Goal: Task Accomplishment & Management: Complete application form

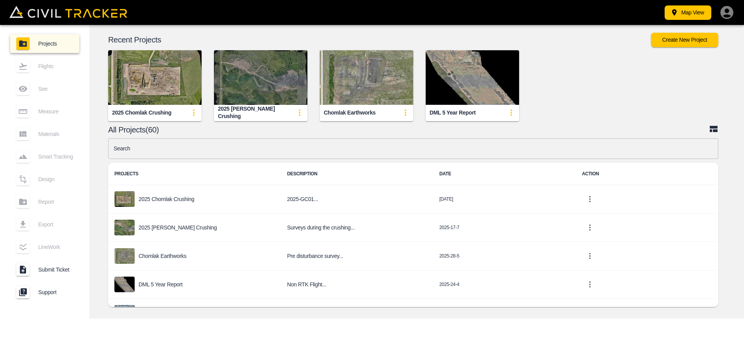
click at [243, 88] on img "button" at bounding box center [260, 77] width 93 height 55
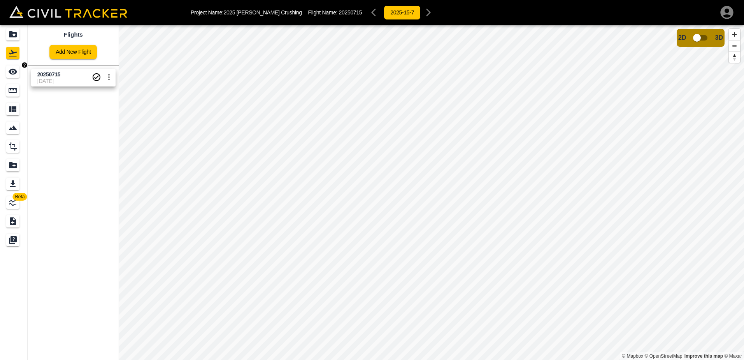
click at [11, 75] on icon "See" at bounding box center [12, 71] width 9 height 9
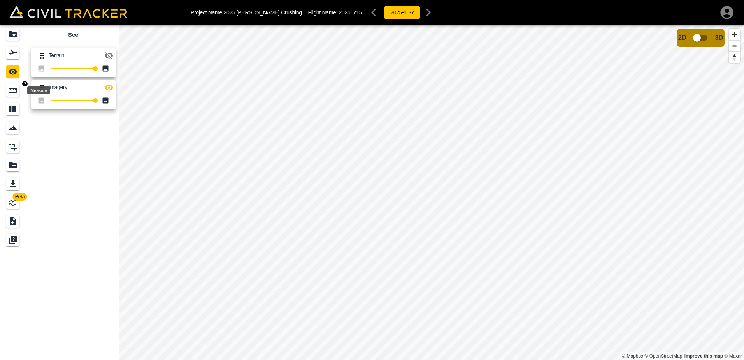
click at [11, 91] on icon "Measure" at bounding box center [12, 90] width 9 height 9
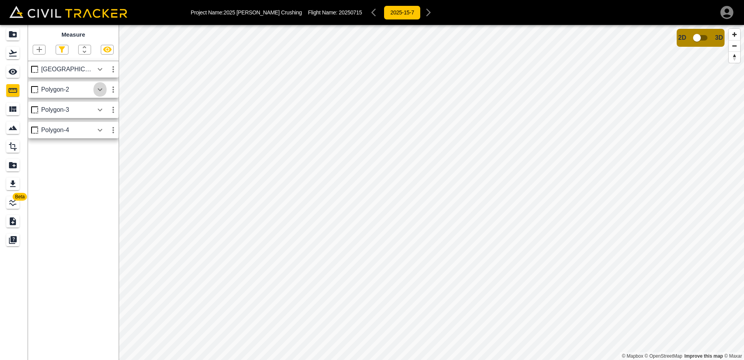
click at [102, 89] on icon "button" at bounding box center [99, 89] width 9 height 9
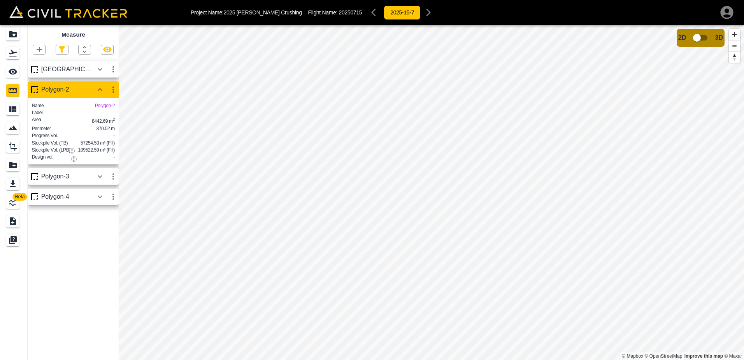
click at [99, 181] on icon "button" at bounding box center [99, 176] width 9 height 9
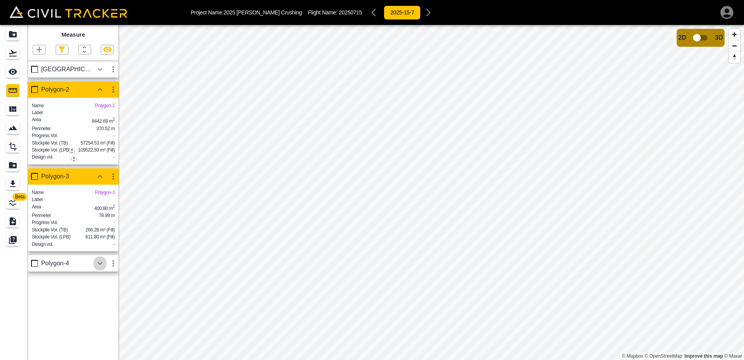
click at [100, 268] on icon "button" at bounding box center [99, 263] width 9 height 9
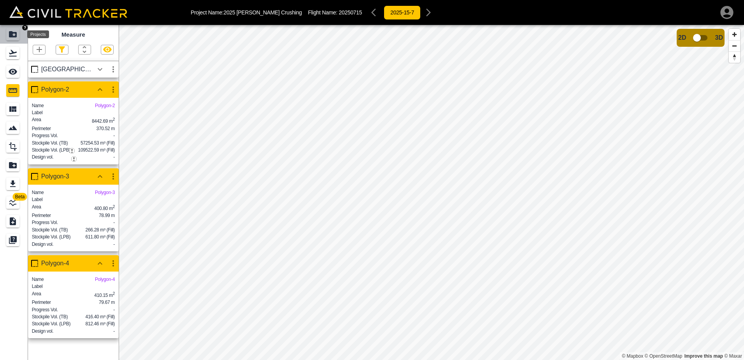
click at [12, 32] on icon "Projects" at bounding box center [13, 34] width 8 height 6
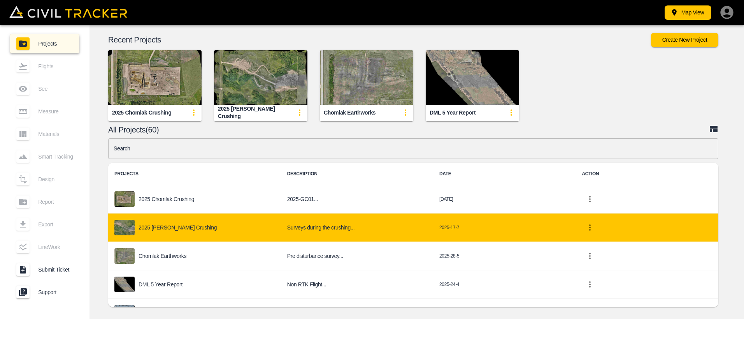
click at [177, 227] on p "2025 [PERSON_NAME] Crushing" at bounding box center [178, 227] width 78 height 6
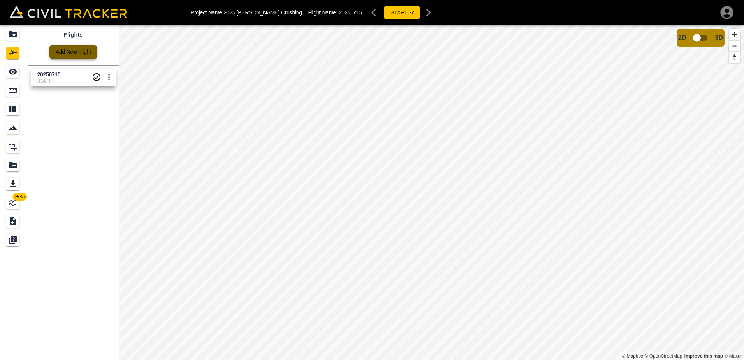
click at [77, 51] on link "Add New Flight" at bounding box center [72, 52] width 47 height 14
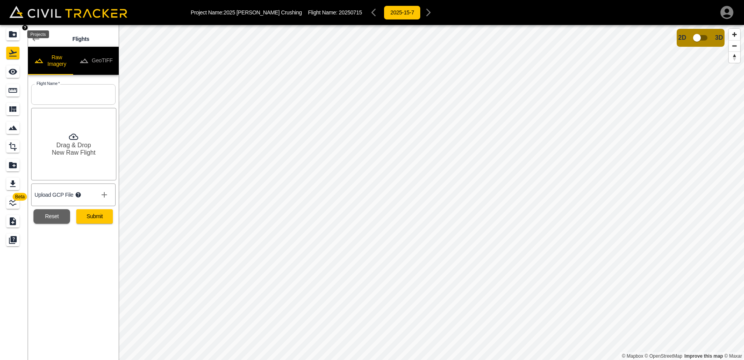
click at [12, 35] on icon "Projects" at bounding box center [13, 34] width 8 height 6
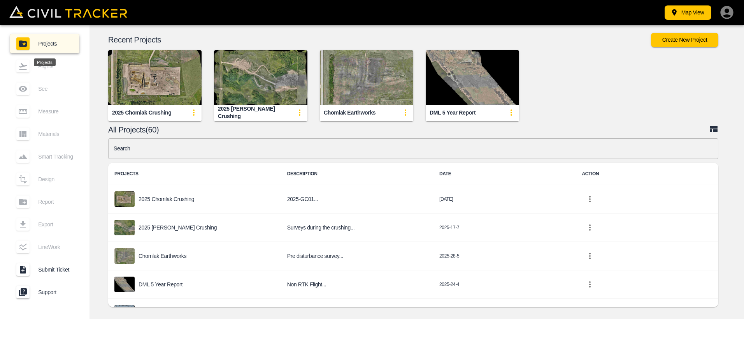
click at [13, 35] on link "Projects" at bounding box center [44, 43] width 69 height 19
click at [683, 37] on button "Create New Project" at bounding box center [684, 40] width 67 height 14
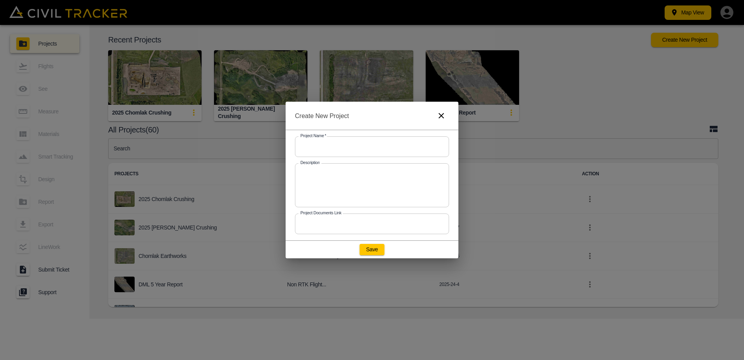
click at [322, 144] on input "text" at bounding box center [372, 146] width 154 height 21
type input "2025 Dingman Crushing"
click at [321, 170] on textarea at bounding box center [372, 185] width 143 height 31
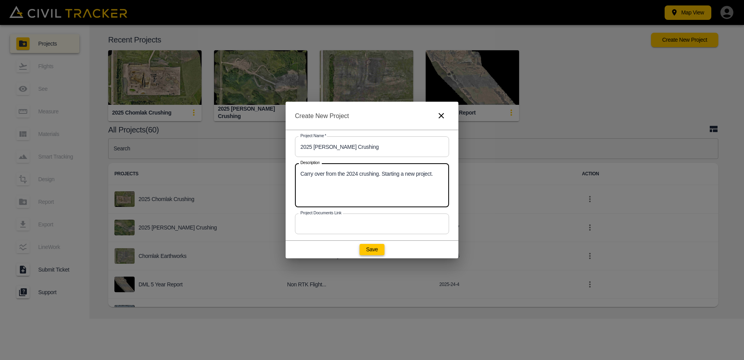
type textarea "Carry over from the 2024 crushing. Starting a new project."
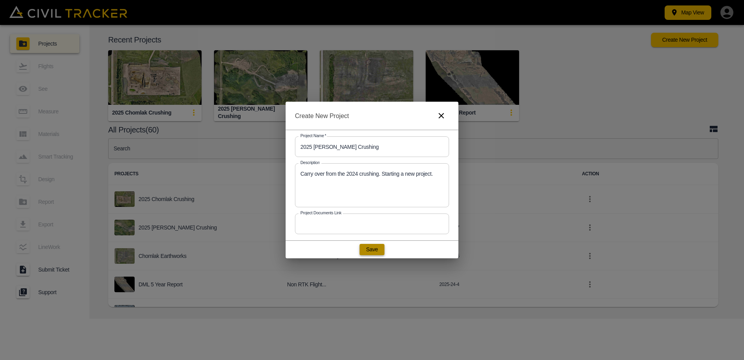
click at [375, 248] on button "Save" at bounding box center [372, 249] width 25 height 11
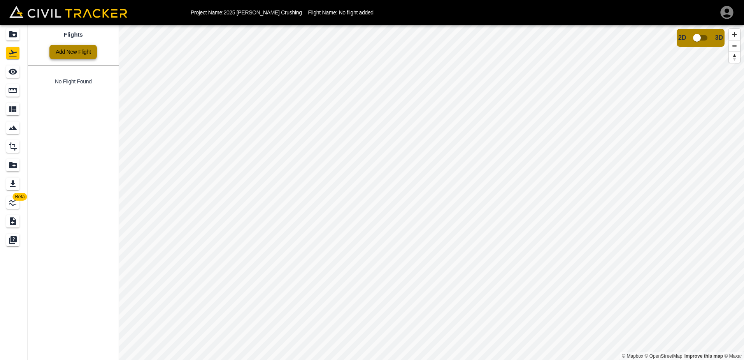
click at [67, 52] on link "Add New Flight" at bounding box center [72, 52] width 47 height 14
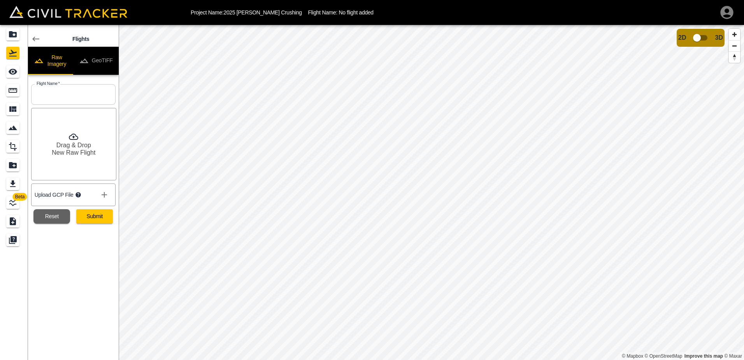
click at [53, 96] on input "text" at bounding box center [73, 94] width 84 height 21
click at [67, 128] on div "Drag & Drop New Raw Flight" at bounding box center [73, 144] width 85 height 72
click at [53, 97] on input "text" at bounding box center [73, 94] width 84 height 21
type input "Sept 18 2025 Base"
click at [84, 165] on div "Drag & Drop New Raw Flight 377 files selected" at bounding box center [73, 144] width 85 height 72
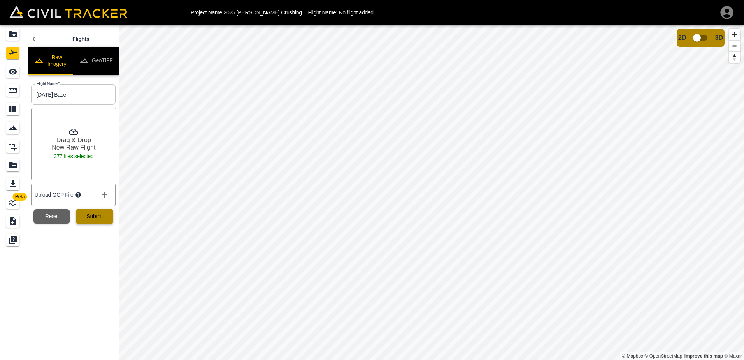
click at [102, 216] on button "Submit" at bounding box center [94, 216] width 37 height 14
